Goal: Transaction & Acquisition: Purchase product/service

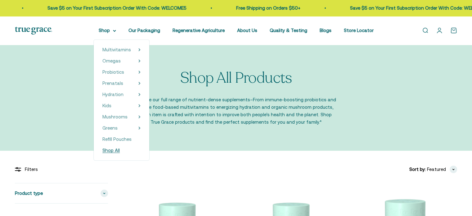
click at [117, 150] on span "Shop All" at bounding box center [110, 150] width 17 height 5
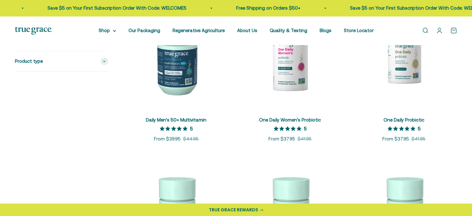
scroll to position [559, 0]
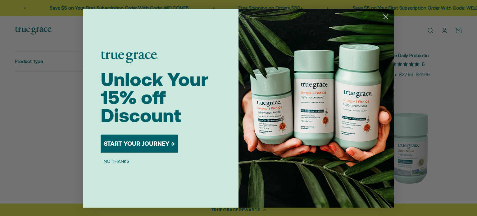
click at [389, 16] on circle "Close dialog" at bounding box center [386, 16] width 10 height 10
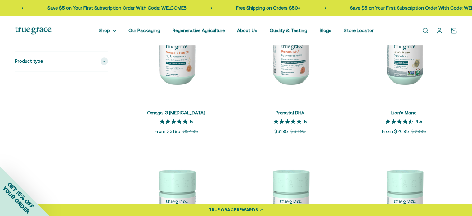
scroll to position [435, 0]
